Goal: Navigation & Orientation: Understand site structure

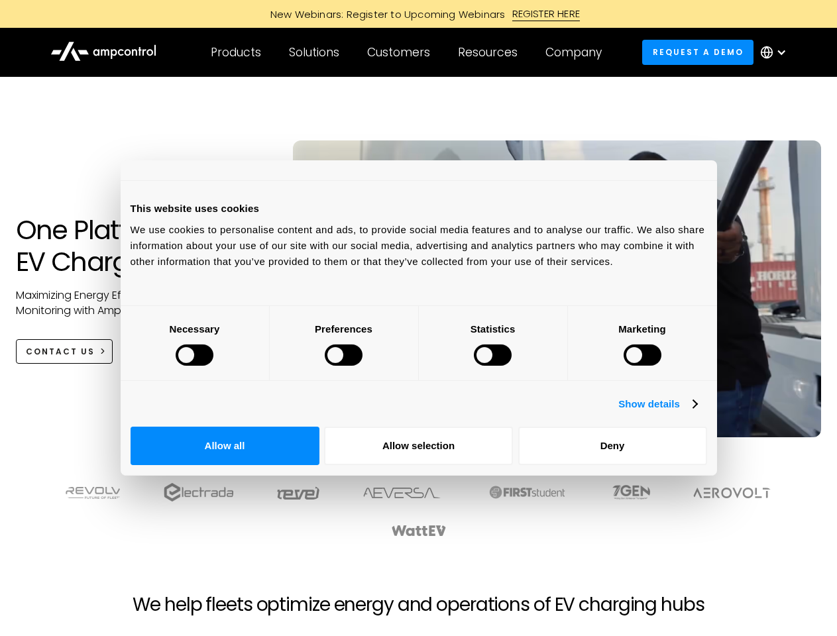
click at [213, 366] on div at bounding box center [195, 355] width 38 height 21
click at [697, 412] on link "Show details" at bounding box center [658, 404] width 78 height 16
click at [0, 0] on li "Necessary 27 Necessary cookies help make a website usable by enabling basic fun…" at bounding box center [0, 0] width 0 height 0
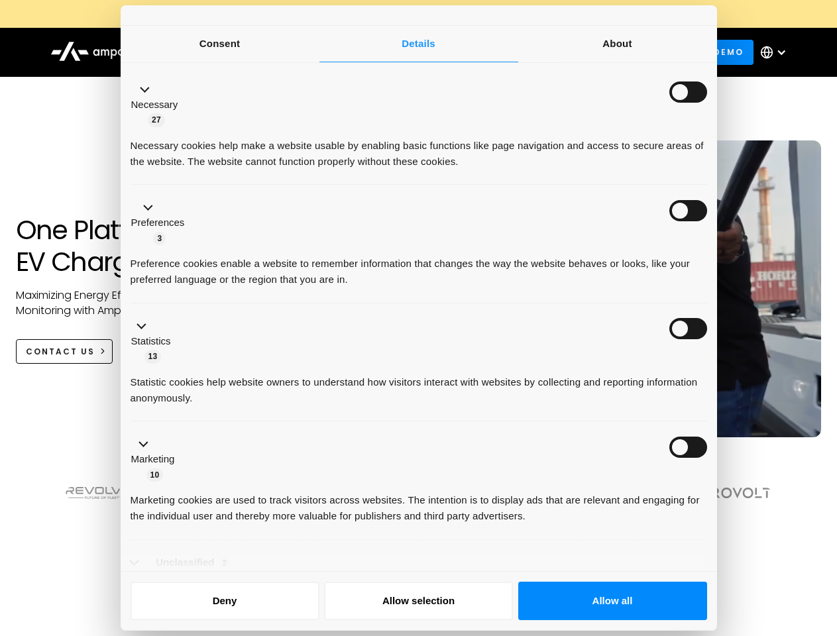
click at [733, 550] on div at bounding box center [418, 524] width 763 height 82
click at [408, 52] on div "Customers" at bounding box center [398, 52] width 63 height 15
click at [235, 52] on div "Products" at bounding box center [236, 52] width 50 height 15
